Goal: Find contact information: Find contact information

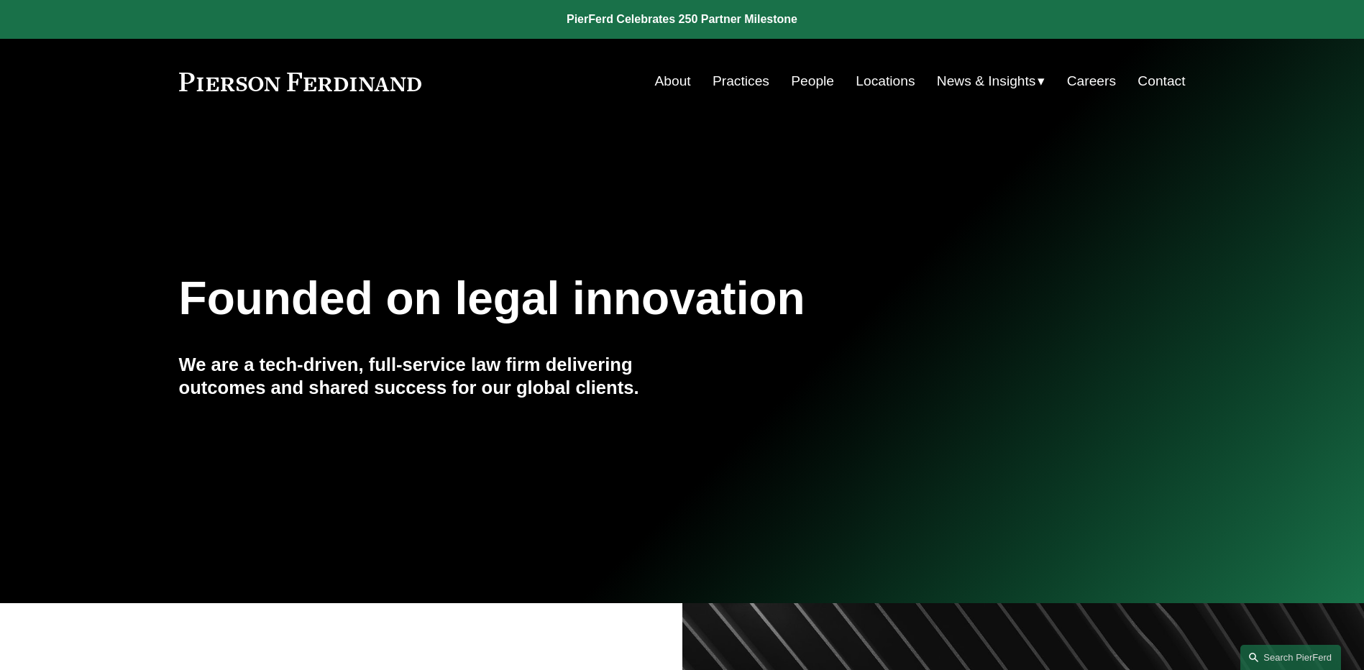
click at [795, 85] on link "People" at bounding box center [812, 81] width 43 height 27
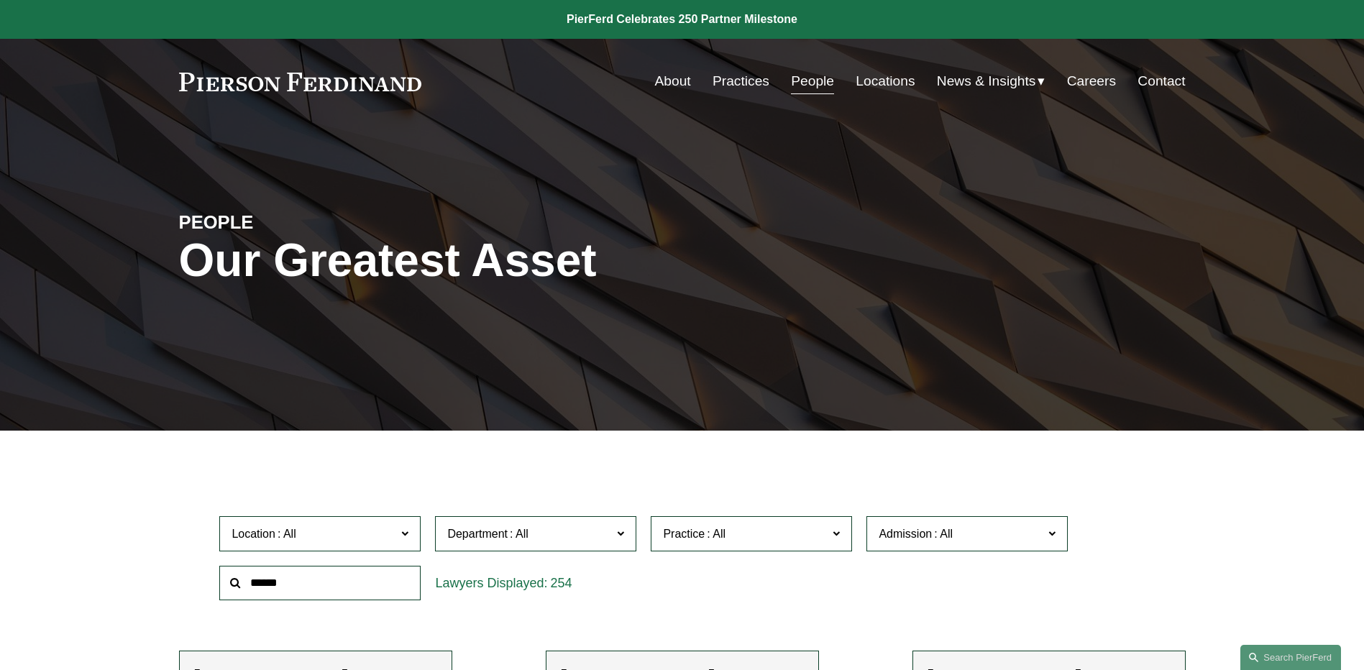
click at [0, 0] on span "News" at bounding box center [0, 0] width 0 height 0
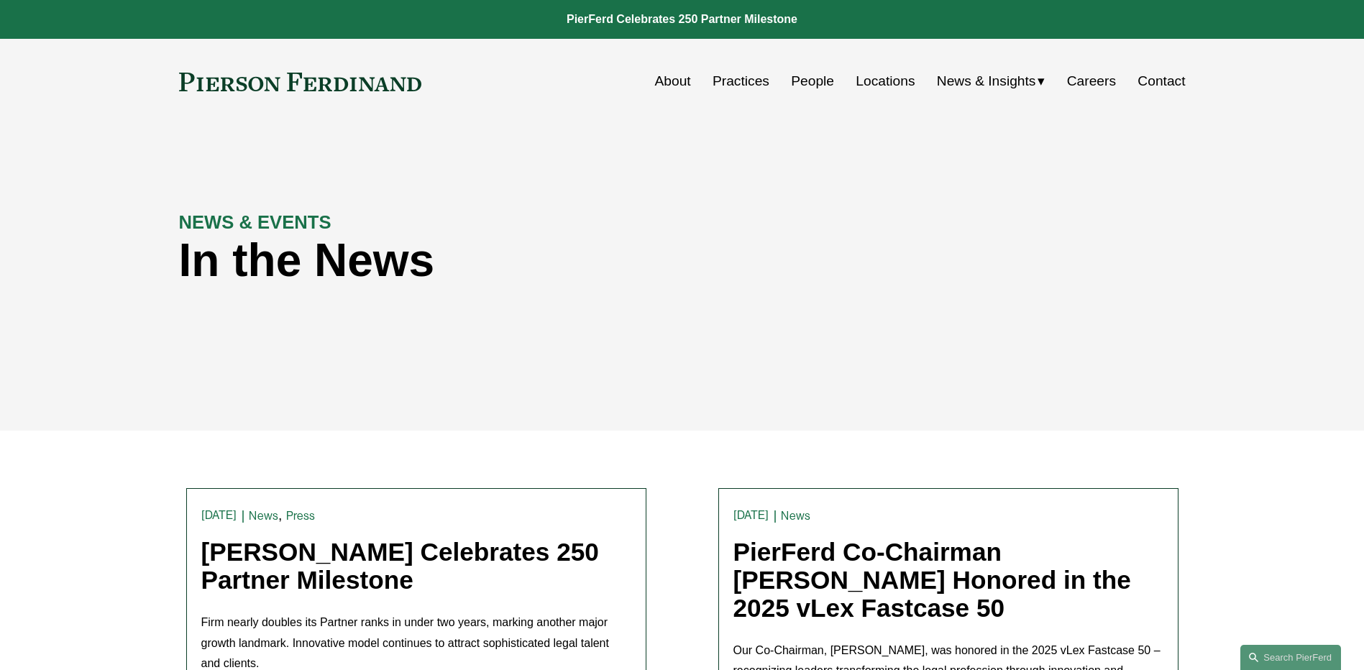
click at [1172, 79] on link "Contact" at bounding box center [1161, 81] width 47 height 27
